Goal: Task Accomplishment & Management: Manage account settings

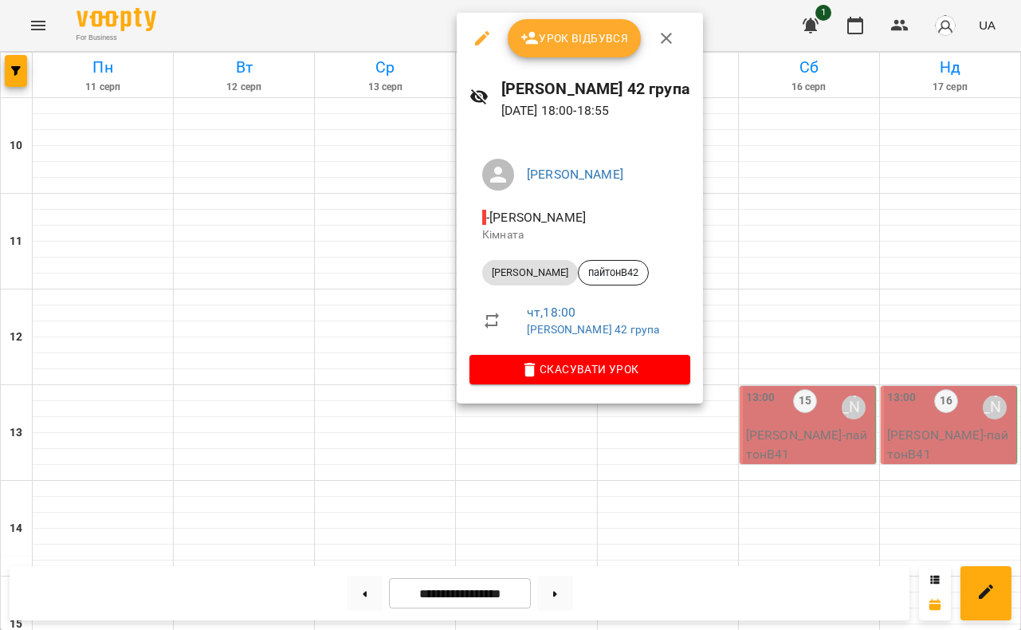
scroll to position [511, 0]
click at [397, 19] on div at bounding box center [510, 315] width 1021 height 630
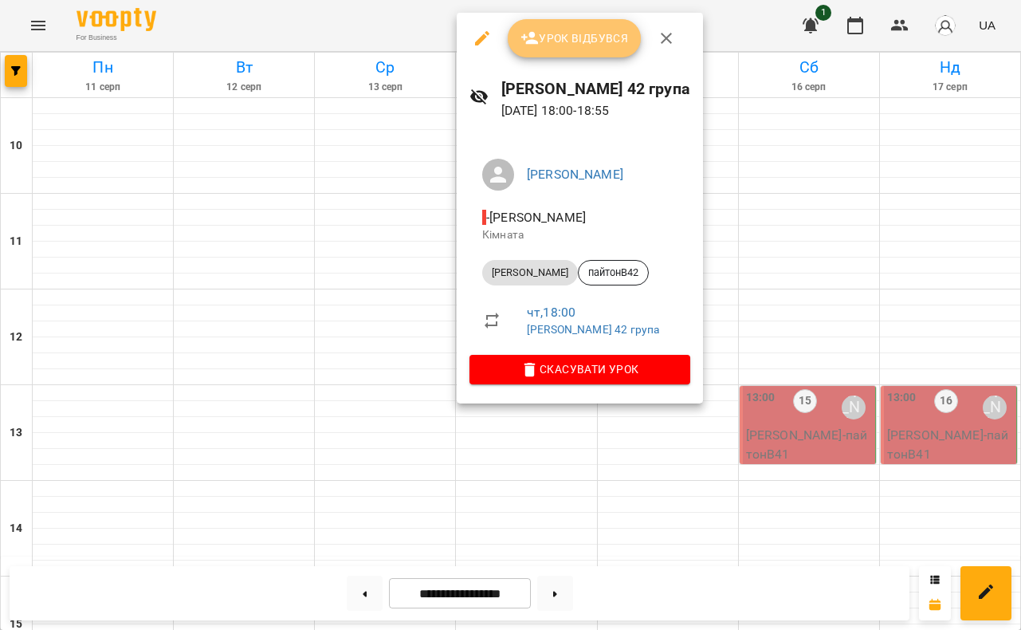
click at [575, 28] on button "Урок відбувся" at bounding box center [575, 38] width 134 height 38
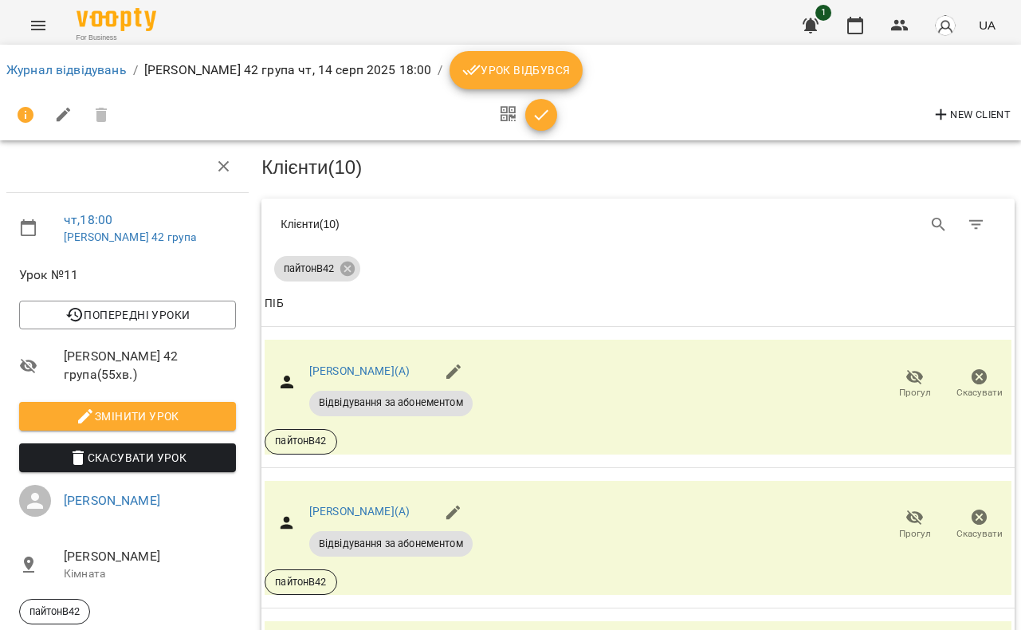
click at [536, 55] on button "Урок відбувся" at bounding box center [516, 70] width 134 height 38
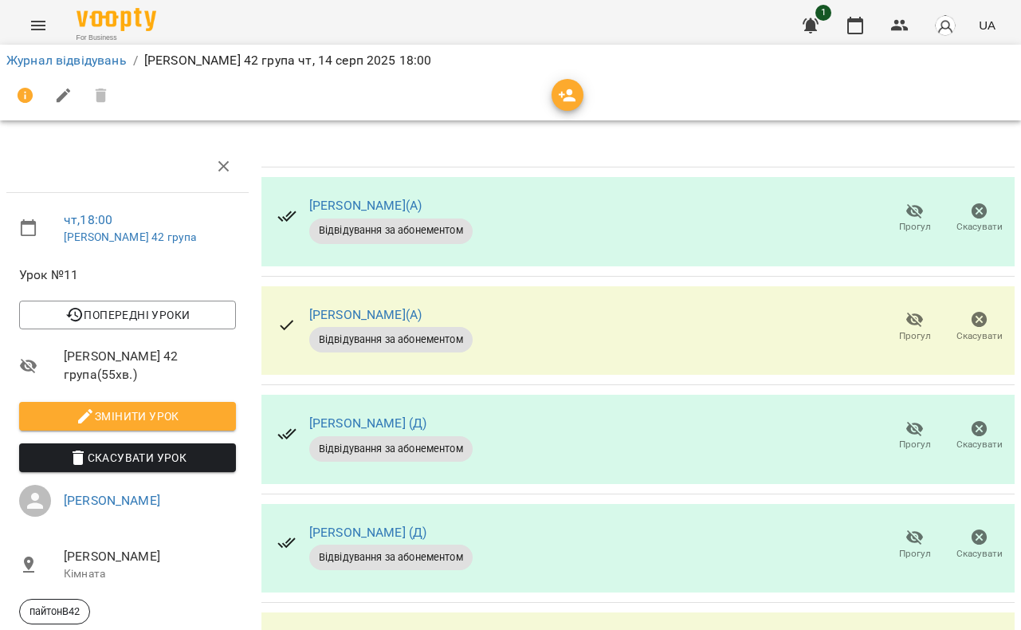
click at [911, 212] on icon "button" at bounding box center [915, 211] width 18 height 15
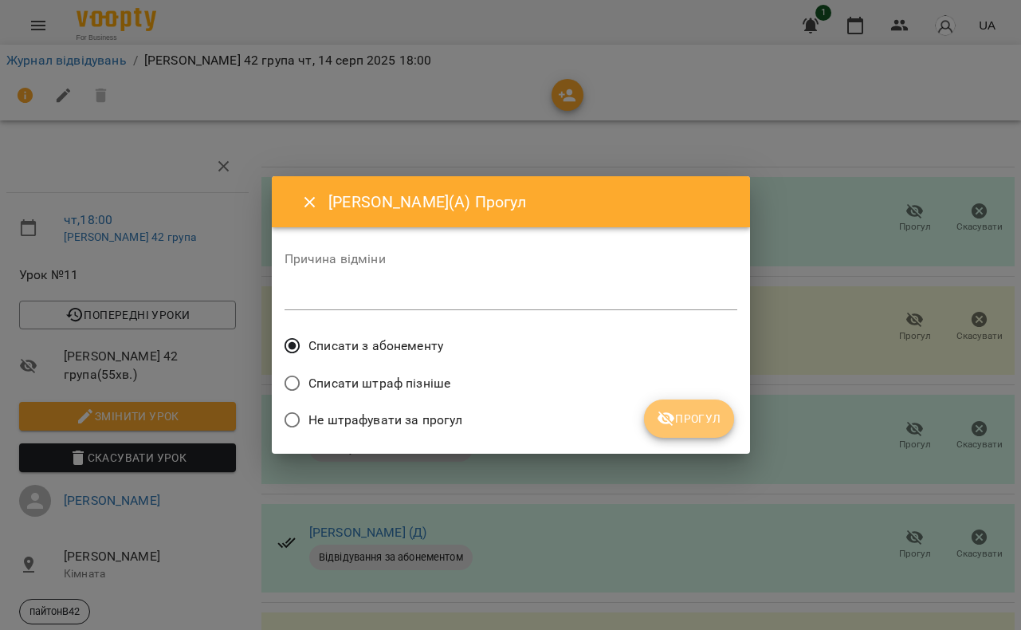
click at [676, 413] on icon "submit" at bounding box center [666, 418] width 19 height 19
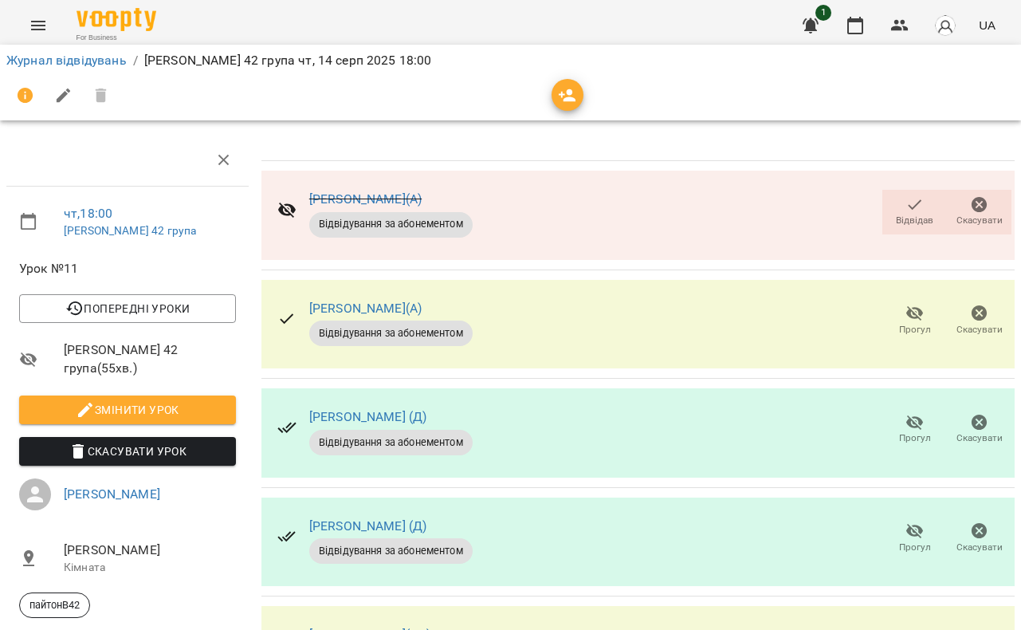
scroll to position [91, 0]
click at [910, 306] on icon "button" at bounding box center [915, 313] width 18 height 15
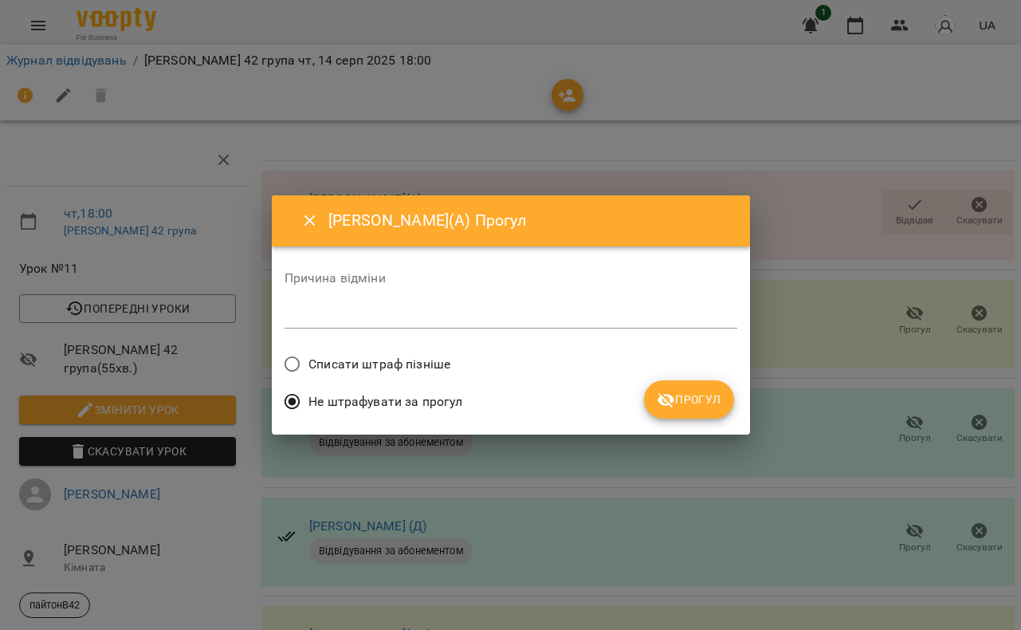
click at [692, 406] on span "Прогул" at bounding box center [689, 399] width 65 height 19
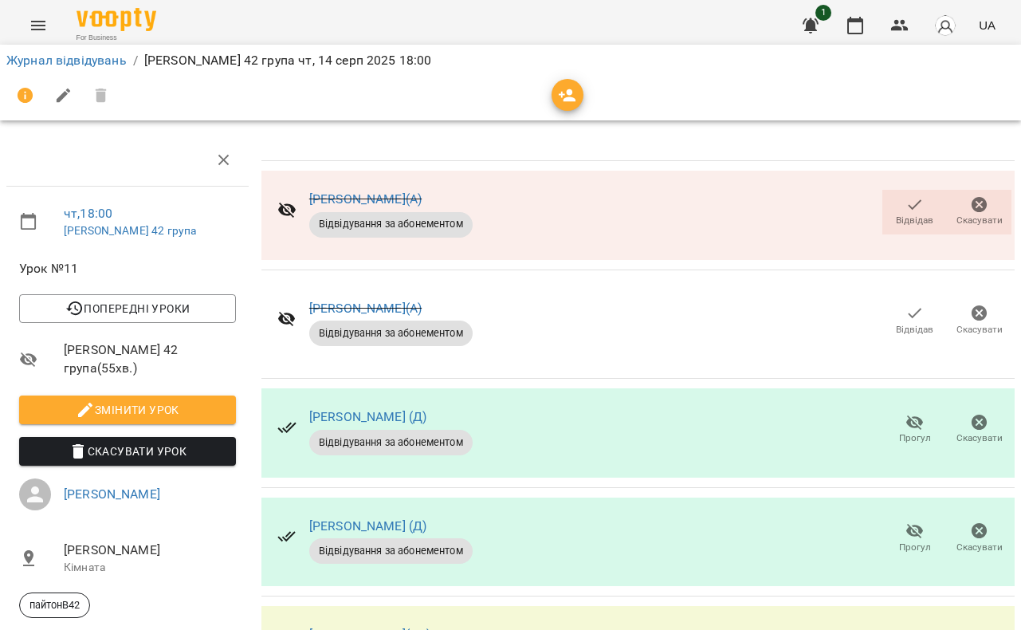
scroll to position [545, 0]
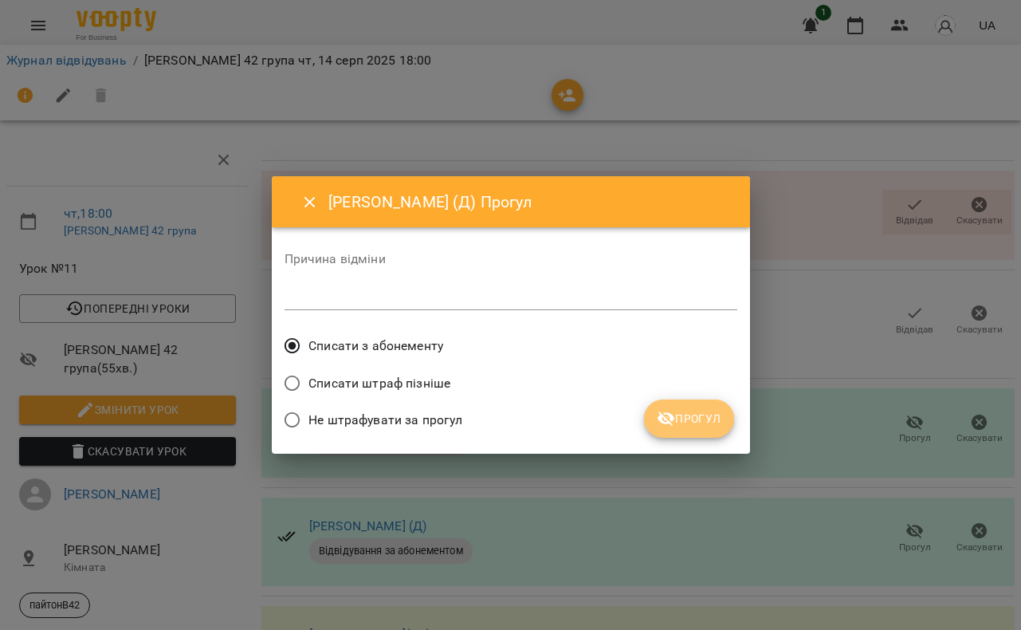
click at [693, 418] on span "Прогул" at bounding box center [689, 418] width 65 height 19
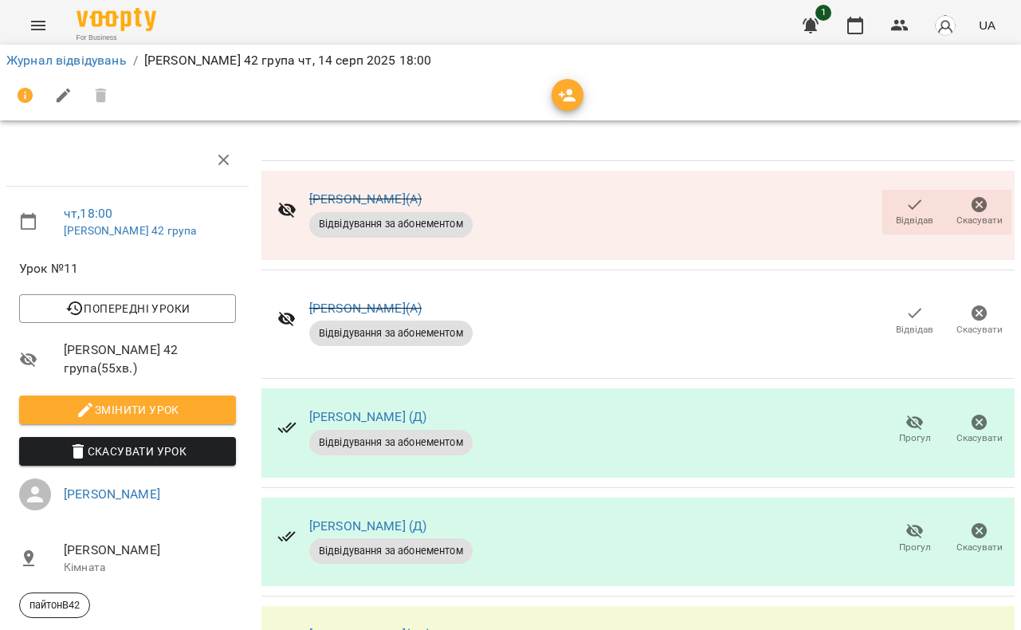
scroll to position [639, 0]
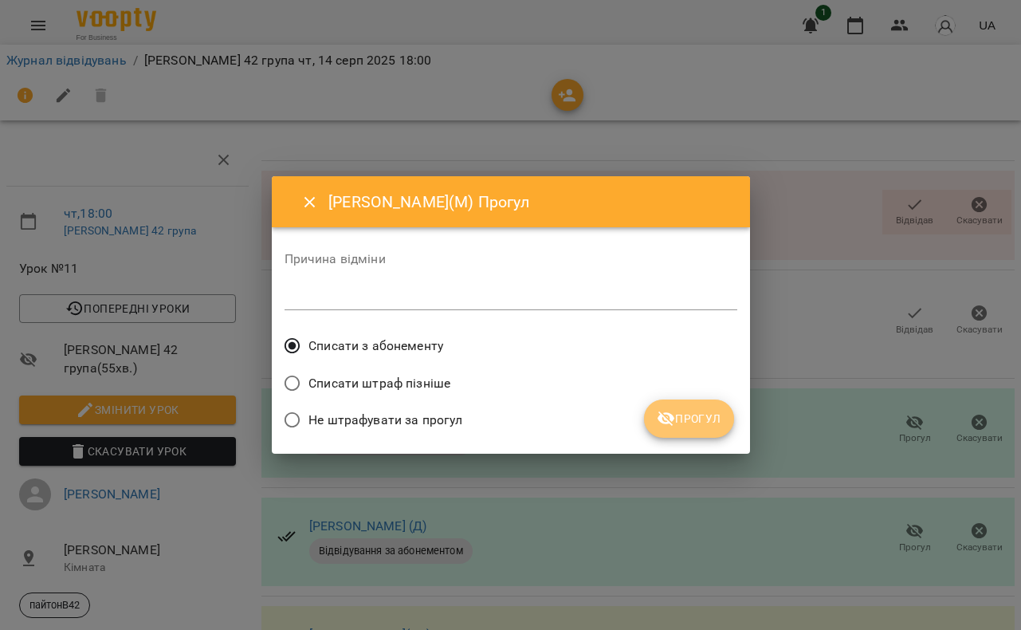
click at [696, 413] on span "Прогул" at bounding box center [689, 418] width 65 height 19
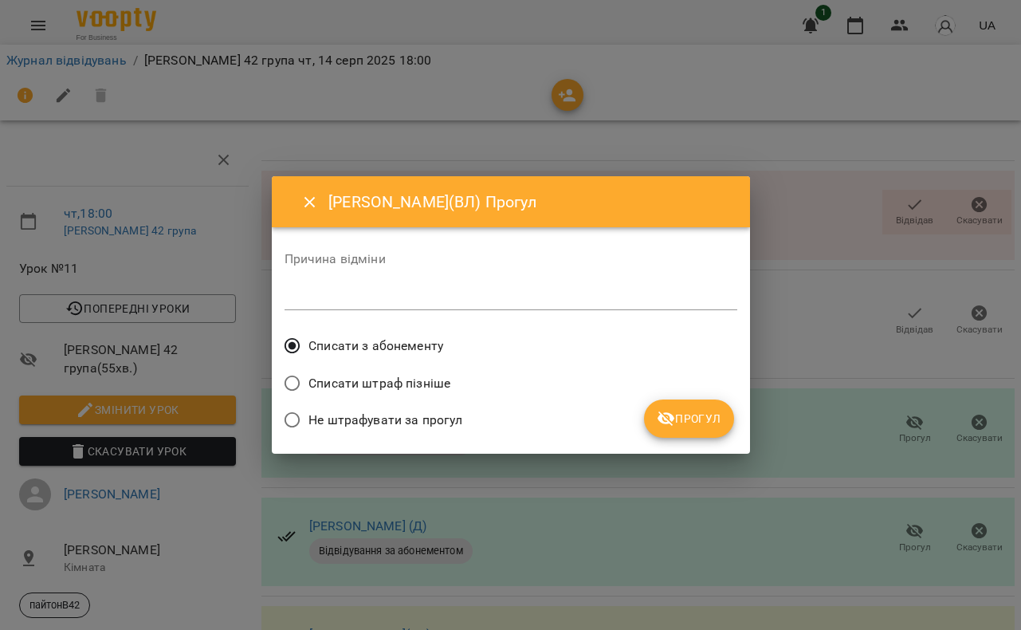
click at [686, 422] on span "Прогул" at bounding box center [689, 418] width 65 height 19
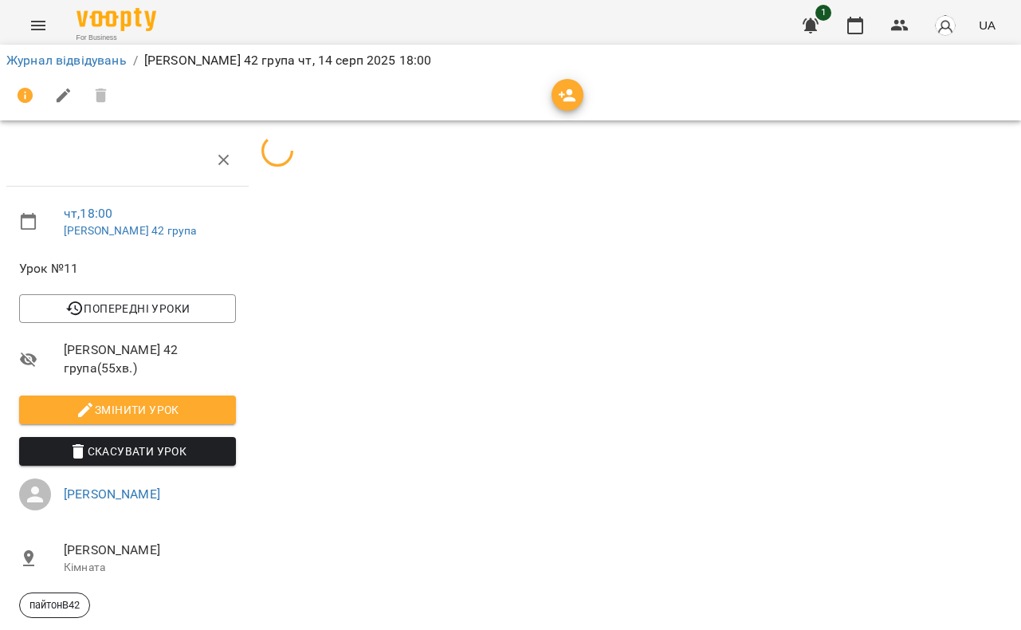
scroll to position [96, 0]
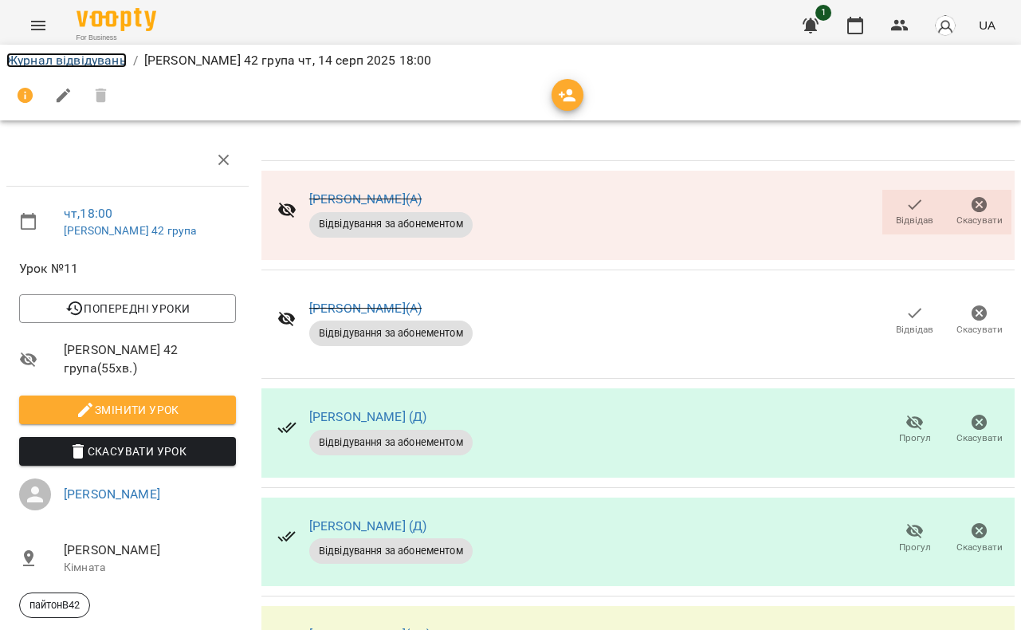
click at [69, 62] on link "Журнал відвідувань" at bounding box center [66, 60] width 120 height 15
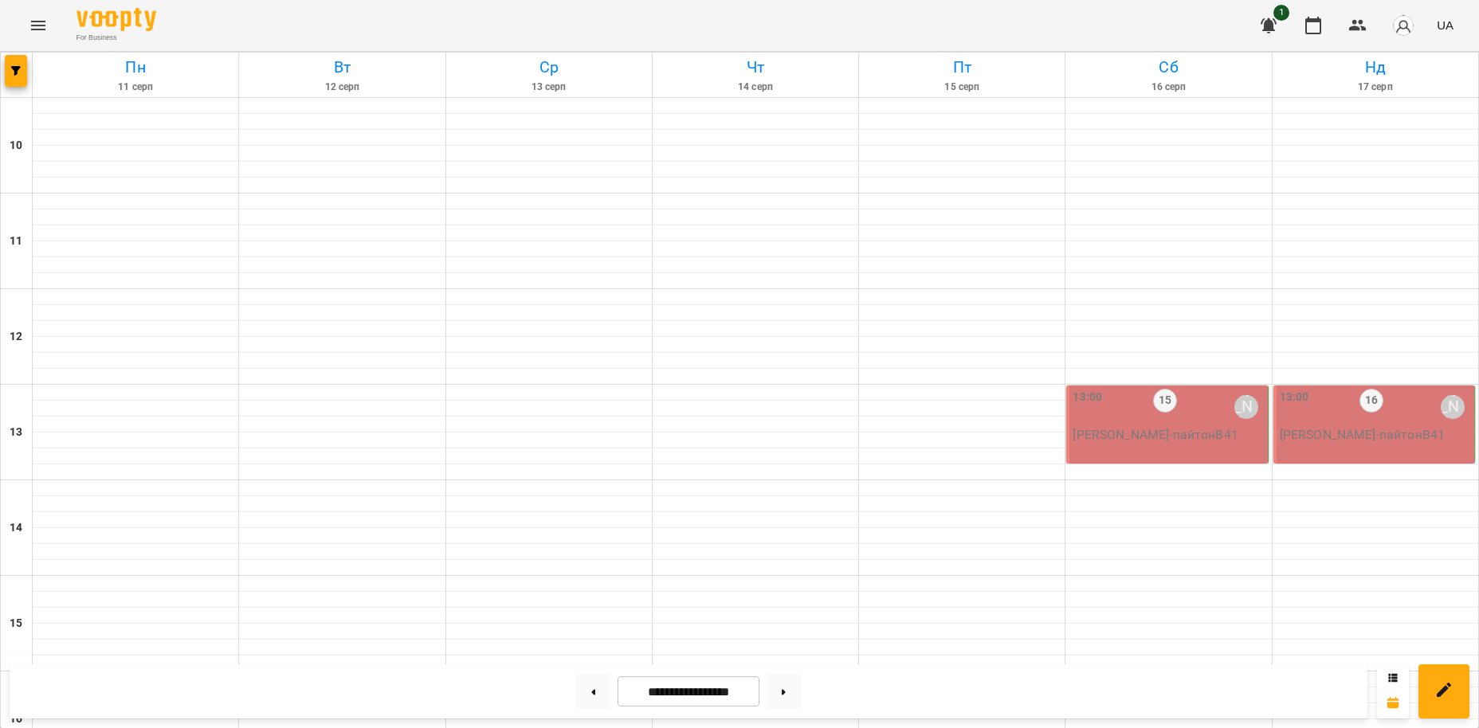
scroll to position [684, 0]
